Goal: Information Seeking & Learning: Learn about a topic

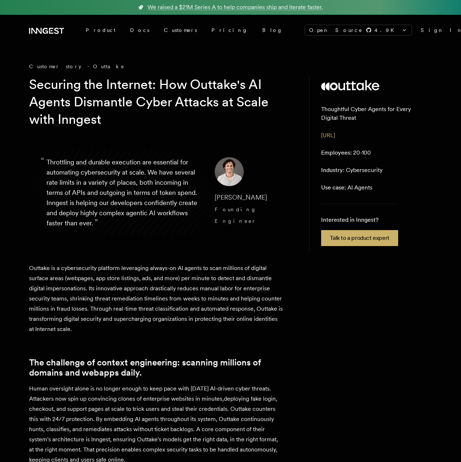
click at [201, 85] on h1 "Securing the Internet: How Outtake's AI Agents Dismantle Cyber Attacks at Scale…" at bounding box center [157, 102] width 257 height 52
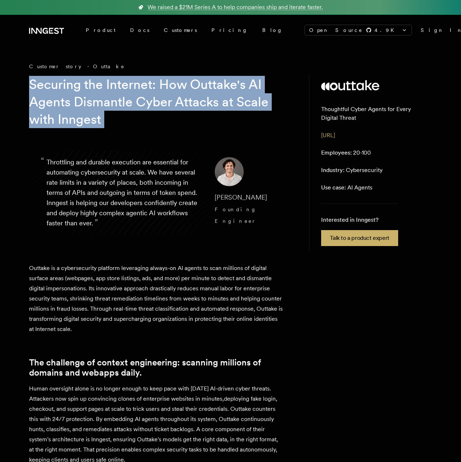
click at [169, 87] on h1 "Securing the Internet: How Outtake's AI Agents Dismantle Cyber Attacks at Scale…" at bounding box center [157, 102] width 257 height 52
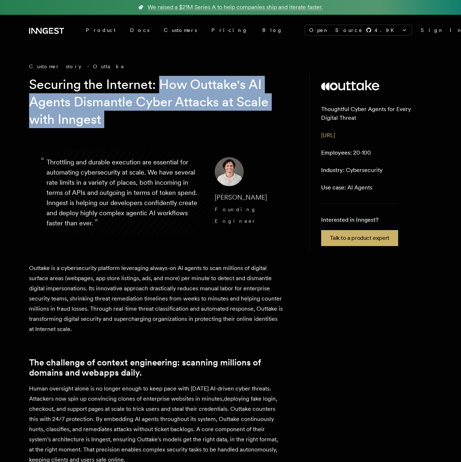
drag, startPoint x: 169, startPoint y: 87, endPoint x: 162, endPoint y: 113, distance: 27.1
click at [162, 114] on h1 "Securing the Internet: How Outtake's AI Agents Dismantle Cyber Attacks at Scale…" at bounding box center [157, 102] width 257 height 52
click at [162, 113] on h1 "Securing the Internet: How Outtake's AI Agents Dismantle Cyber Attacks at Scale…" at bounding box center [157, 102] width 257 height 52
drag, startPoint x: 162, startPoint y: 113, endPoint x: 163, endPoint y: 80, distance: 33.1
click at [163, 80] on h1 "Securing the Internet: How Outtake's AI Agents Dismantle Cyber Attacks at Scale…" at bounding box center [157, 102] width 257 height 52
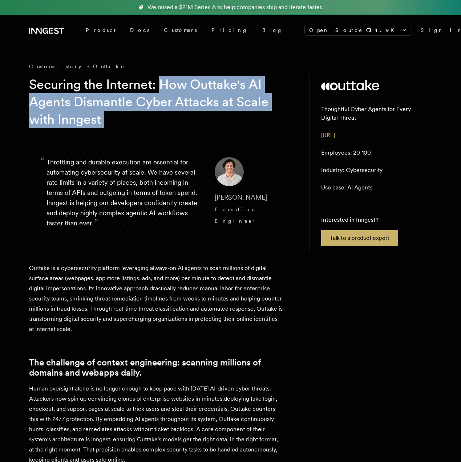
click at [163, 80] on h1 "Securing the Internet: How Outtake's AI Agents Dismantle Cyber Attacks at Scale…" at bounding box center [157, 102] width 257 height 52
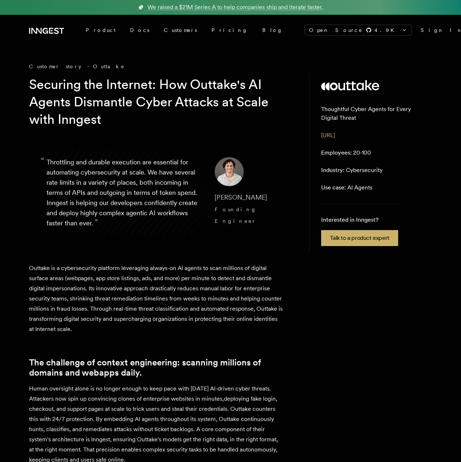
click at [117, 269] on p "Outtake is a cybersecurity platform leveraging always-on AI agents to scan mill…" at bounding box center [156, 298] width 254 height 71
click at [125, 268] on p "Outtake is a cybersecurity platform leveraging always-on AI agents to scan mill…" at bounding box center [156, 298] width 254 height 71
drag, startPoint x: 125, startPoint y: 268, endPoint x: 31, endPoint y: 268, distance: 94.8
click at [31, 268] on p "Outtake is a cybersecurity platform leveraging always-on AI agents to scan mill…" at bounding box center [156, 298] width 254 height 71
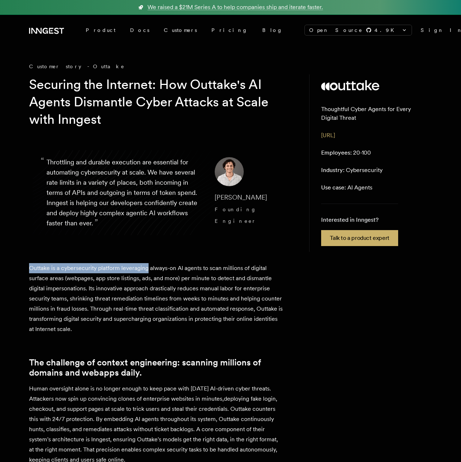
click at [31, 268] on p "Outtake is a cybersecurity platform leveraging always-on AI agents to scan mill…" at bounding box center [156, 298] width 254 height 71
drag, startPoint x: 31, startPoint y: 268, endPoint x: 296, endPoint y: 267, distance: 265.9
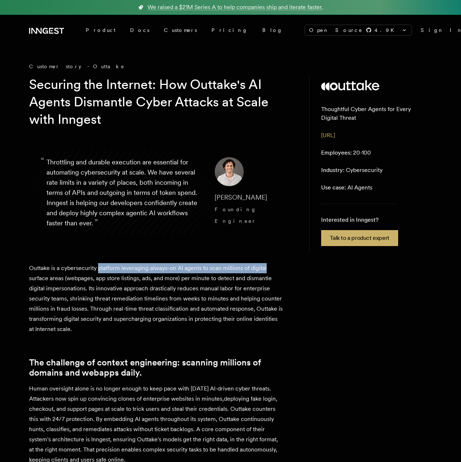
drag, startPoint x: 296, startPoint y: 267, endPoint x: 102, endPoint y: 272, distance: 194.4
click at [102, 272] on p "Outtake is a cybersecurity platform leveraging always-on AI agents to scan mill…" at bounding box center [156, 298] width 254 height 71
drag, startPoint x: 102, startPoint y: 272, endPoint x: 224, endPoint y: 272, distance: 122.1
click at [224, 272] on p "Outtake is a cybersecurity platform leveraging always-on AI agents to scan mill…" at bounding box center [156, 298] width 254 height 71
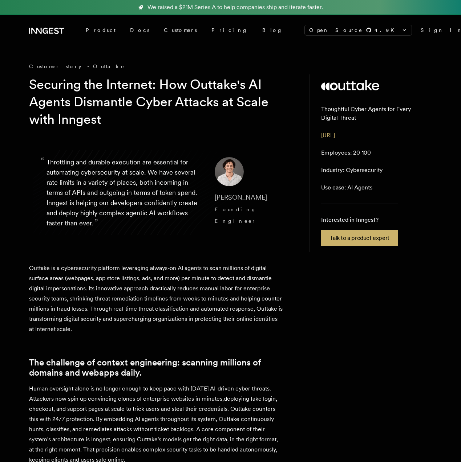
click at [197, 278] on p "Outtake is a cybersecurity platform leveraging always-on AI agents to scan mill…" at bounding box center [156, 298] width 254 height 71
drag, startPoint x: 197, startPoint y: 278, endPoint x: 186, endPoint y: 278, distance: 10.5
click at [186, 278] on p "Outtake is a cybersecurity platform leveraging always-on AI agents to scan mill…" at bounding box center [156, 298] width 254 height 71
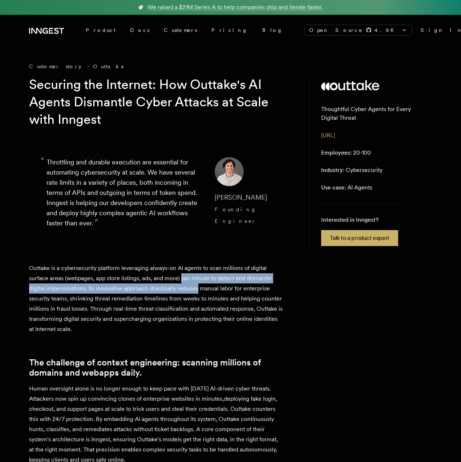
drag, startPoint x: 186, startPoint y: 278, endPoint x: 187, endPoint y: 292, distance: 14.2
click at [187, 292] on p "Outtake is a cybersecurity platform leveraging always-on AI agents to scan mill…" at bounding box center [156, 298] width 254 height 71
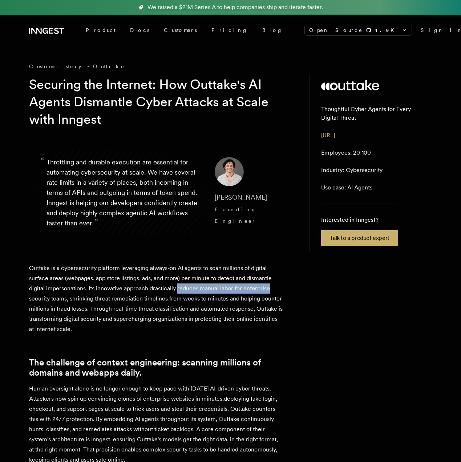
drag, startPoint x: 187, startPoint y: 292, endPoint x: 275, endPoint y: 292, distance: 88.3
click at [272, 292] on p "Outtake is a cybersecurity platform leveraging always-on AI agents to scan mill…" at bounding box center [156, 298] width 254 height 71
click at [275, 292] on p "Outtake is a cybersecurity platform leveraging always-on AI agents to scan mill…" at bounding box center [156, 298] width 254 height 71
drag, startPoint x: 275, startPoint y: 292, endPoint x: 154, endPoint y: 292, distance: 121.3
click at [155, 292] on p "Outtake is a cybersecurity platform leveraging always-on AI agents to scan mill…" at bounding box center [156, 298] width 254 height 71
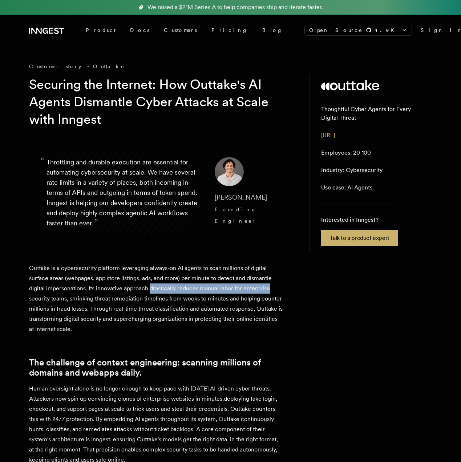
click at [154, 292] on p "Outtake is a cybersecurity platform leveraging always-on AI agents to scan mill…" at bounding box center [156, 298] width 254 height 71
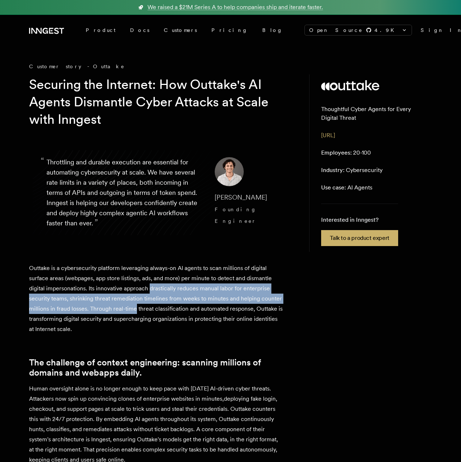
drag, startPoint x: 154, startPoint y: 292, endPoint x: 152, endPoint y: 306, distance: 14.2
click at [152, 306] on p "Outtake is a cybersecurity platform leveraging always-on AI agents to scan mill…" at bounding box center [156, 298] width 254 height 71
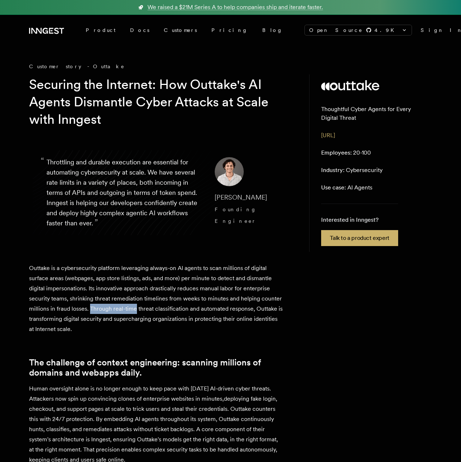
drag, startPoint x: 152, startPoint y: 306, endPoint x: 128, endPoint y: 306, distance: 24.3
click at [128, 306] on p "Outtake is a cybersecurity platform leveraging always-on AI agents to scan mill…" at bounding box center [156, 298] width 254 height 71
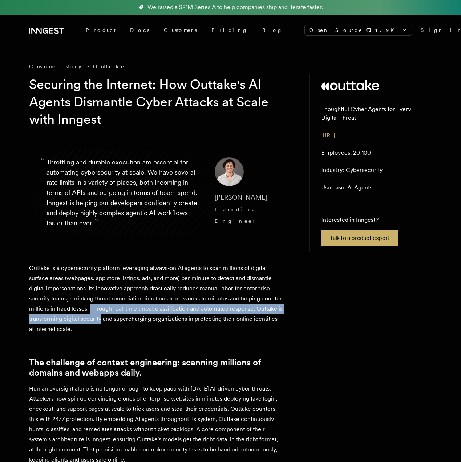
drag, startPoint x: 128, startPoint y: 306, endPoint x: 122, endPoint y: 323, distance: 17.8
click at [122, 323] on p "Outtake is a cybersecurity platform leveraging always-on AI agents to scan mill…" at bounding box center [156, 298] width 254 height 71
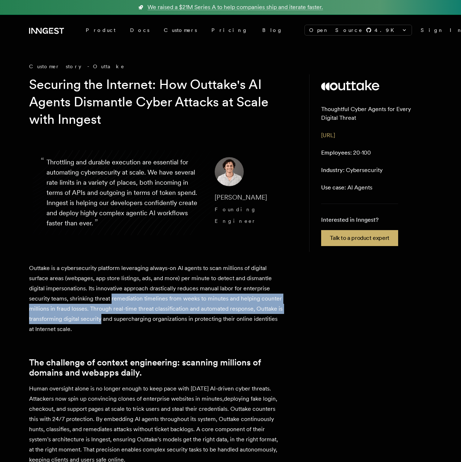
drag, startPoint x: 122, startPoint y: 323, endPoint x: 120, endPoint y: 302, distance: 20.4
click at [120, 302] on p "Outtake is a cybersecurity platform leveraging always-on AI agents to scan mill…" at bounding box center [156, 298] width 254 height 71
click at [119, 315] on p "Outtake is a cybersecurity platform leveraging always-on AI agents to scan mill…" at bounding box center [156, 298] width 254 height 71
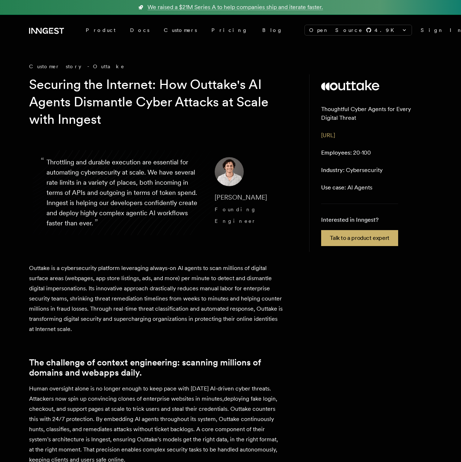
click at [118, 311] on p "Outtake is a cybersecurity platform leveraging always-on AI agents to scan mill…" at bounding box center [156, 298] width 254 height 71
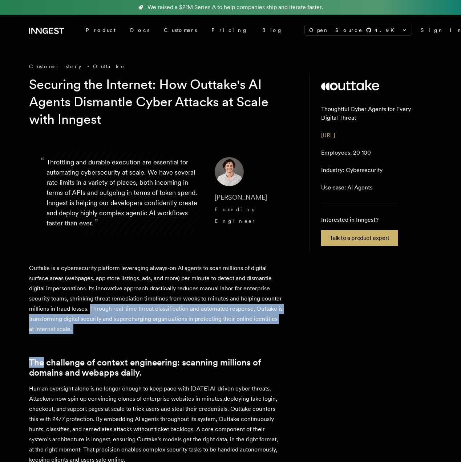
drag, startPoint x: 118, startPoint y: 311, endPoint x: 112, endPoint y: 344, distance: 34.3
drag, startPoint x: 112, startPoint y: 344, endPoint x: 114, endPoint y: 311, distance: 33.8
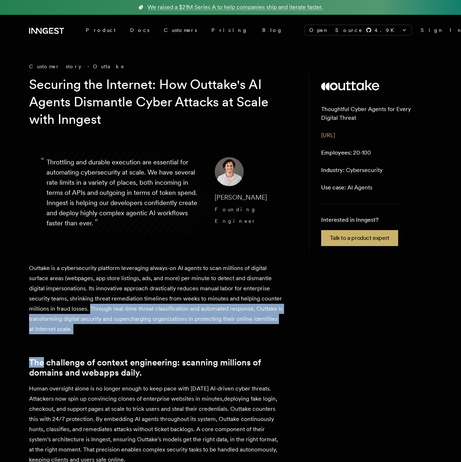
click at [114, 311] on p "Outtake is a cybersecurity platform leveraging always-on AI agents to scan mill…" at bounding box center [156, 298] width 254 height 71
drag, startPoint x: 114, startPoint y: 311, endPoint x: 114, endPoint y: 328, distance: 17.8
click at [114, 326] on p "Outtake is a cybersecurity platform leveraging always-on AI agents to scan mill…" at bounding box center [156, 298] width 254 height 71
click at [114, 328] on p "Outtake is a cybersecurity platform leveraging always-on AI agents to scan mill…" at bounding box center [156, 298] width 254 height 71
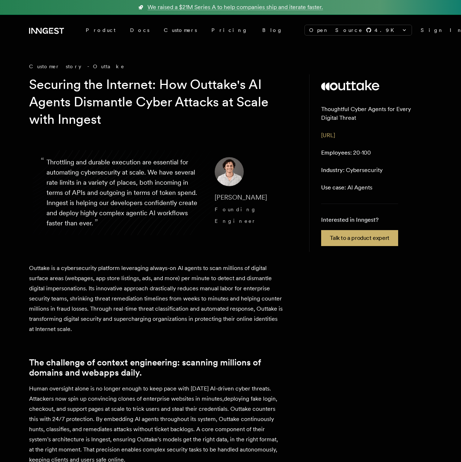
click at [355, 154] on p "Employees: 20-100" at bounding box center [346, 153] width 50 height 9
click at [368, 152] on p "Employees: 20-100" at bounding box center [346, 153] width 50 height 9
drag, startPoint x: 368, startPoint y: 152, endPoint x: 316, endPoint y: 152, distance: 51.6
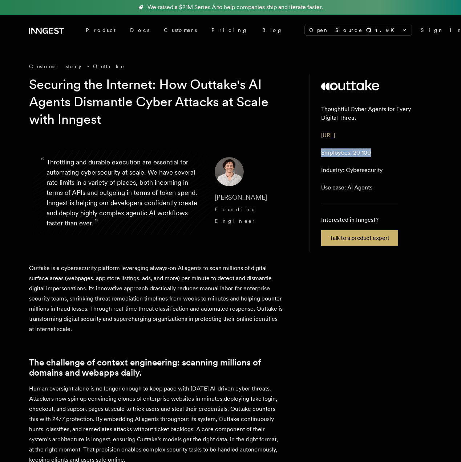
click at [317, 152] on aside "Thoughtful Cyber Agents for Every Digital Threat [URL] Employees: 20-100 Indust…" at bounding box center [370, 163] width 123 height 178
click at [316, 152] on aside "Thoughtful Cyber Agents for Every Digital Threat [URL] Employees: 20-100 Indust…" at bounding box center [370, 163] width 123 height 178
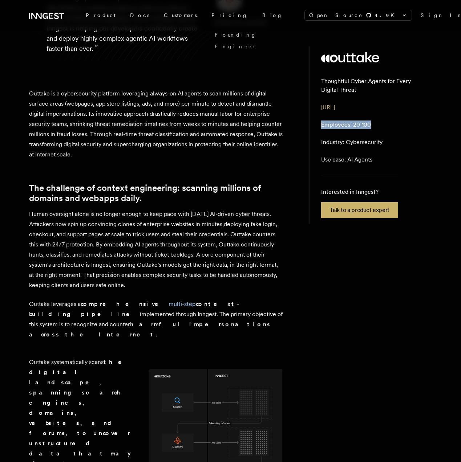
scroll to position [175, 0]
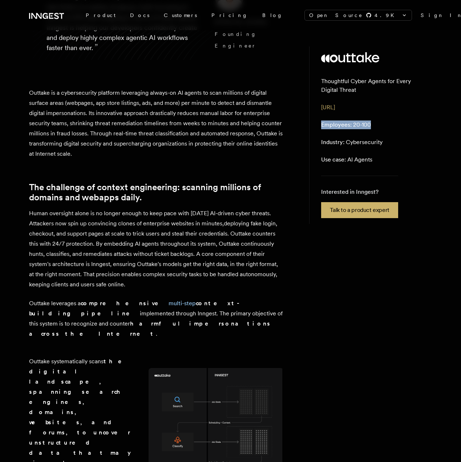
click at [203, 232] on p "Human oversight alone is no longer enough to keep pace with [DATE] AI-driven cy…" at bounding box center [156, 249] width 254 height 81
click at [230, 237] on p "Human oversight alone is no longer enough to keep pace with [DATE] AI-driven cy…" at bounding box center [156, 249] width 254 height 81
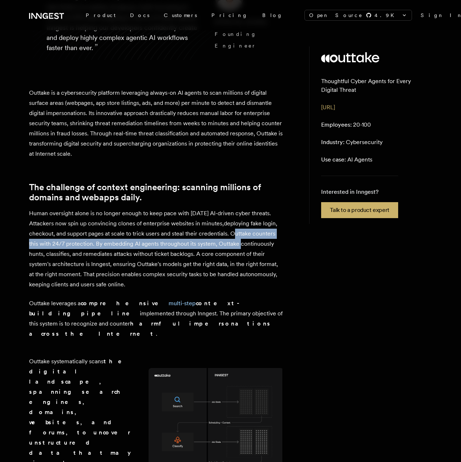
drag, startPoint x: 230, startPoint y: 237, endPoint x: 228, endPoint y: 243, distance: 6.4
click at [228, 243] on p "Human oversight alone is no longer enough to keep pace with [DATE] AI-driven cy…" at bounding box center [156, 249] width 254 height 81
drag, startPoint x: 228, startPoint y: 243, endPoint x: 93, endPoint y: 244, distance: 135.1
click at [93, 244] on p "Human oversight alone is no longer enough to keep pace with [DATE] AI-driven cy…" at bounding box center [156, 249] width 254 height 81
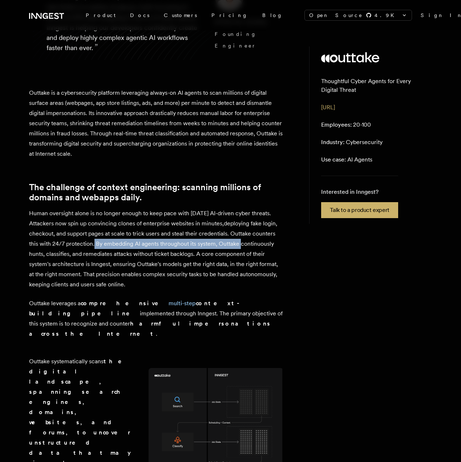
click at [101, 244] on p "Human oversight alone is no longer enough to keep pace with [DATE] AI-driven cy…" at bounding box center [156, 249] width 254 height 81
click at [100, 244] on p "Human oversight alone is no longer enough to keep pace with [DATE] AI-driven cy…" at bounding box center [156, 249] width 254 height 81
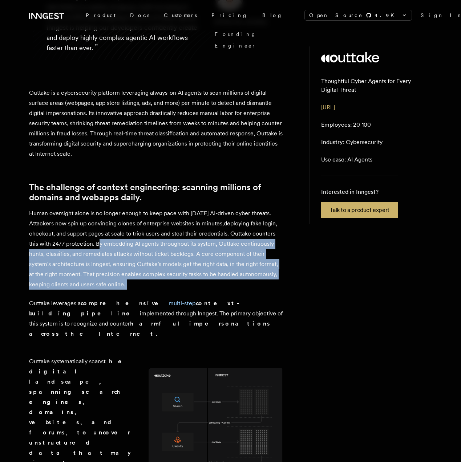
drag, startPoint x: 100, startPoint y: 244, endPoint x: 151, endPoint y: 287, distance: 67.0
click at [151, 287] on p "Human oversight alone is no longer enough to keep pace with [DATE] AI-driven cy…" at bounding box center [156, 249] width 254 height 81
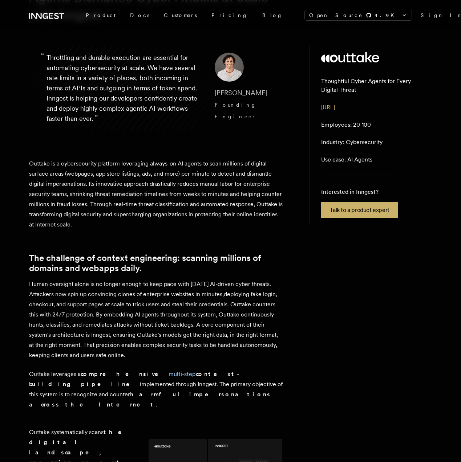
scroll to position [104, 0]
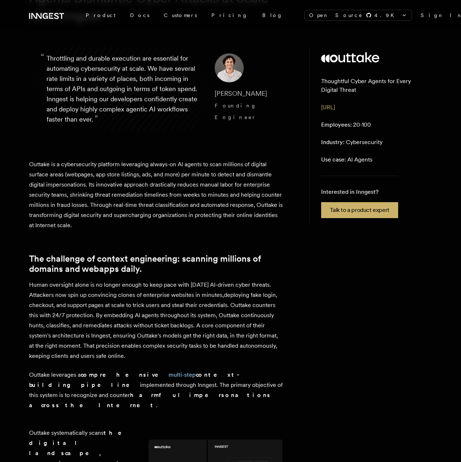
click at [202, 317] on p "Human oversight alone is no longer enough to keep pace with [DATE] AI-driven cy…" at bounding box center [156, 320] width 254 height 81
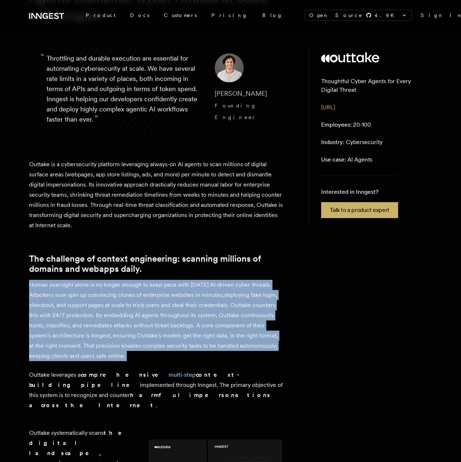
click at [220, 308] on p "Human oversight alone is no longer enough to keep pace with [DATE] AI-driven cy…" at bounding box center [156, 320] width 254 height 81
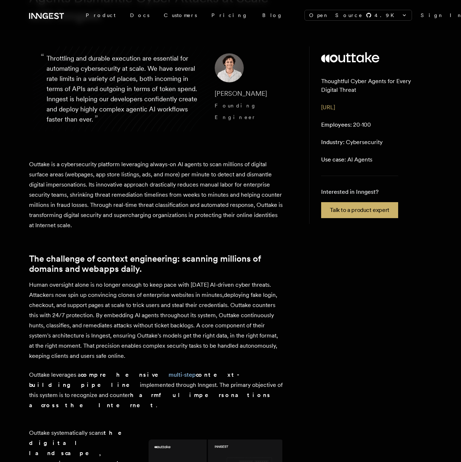
click at [220, 308] on p "Human oversight alone is no longer enough to keep pace with [DATE] AI-driven cy…" at bounding box center [156, 320] width 254 height 81
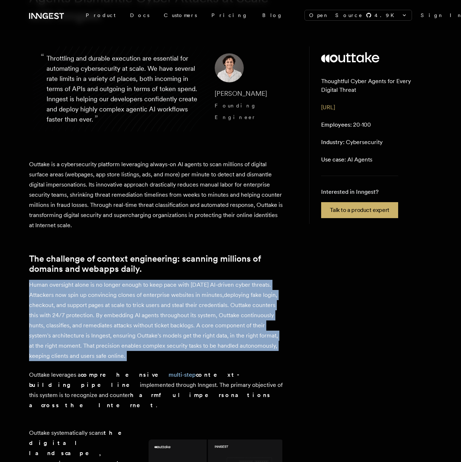
click at [226, 306] on p "Human oversight alone is no longer enough to keep pace with [DATE] AI-driven cy…" at bounding box center [156, 320] width 254 height 81
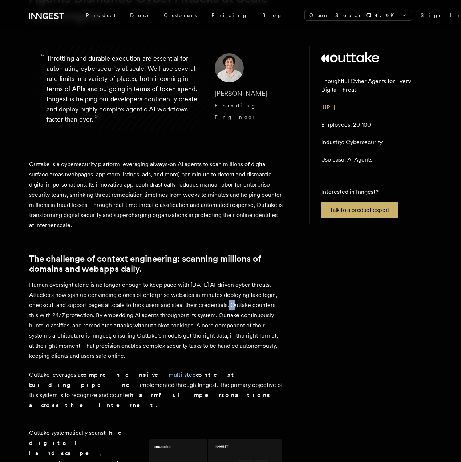
click at [228, 305] on p "Human oversight alone is no longer enough to keep pace with [DATE] AI-driven cy…" at bounding box center [156, 320] width 254 height 81
click at [242, 306] on p "Human oversight alone is no longer enough to keep pace with [DATE] AI-driven cy…" at bounding box center [156, 320] width 254 height 81
drag, startPoint x: 242, startPoint y: 306, endPoint x: 308, endPoint y: 305, distance: 66.1
